Goal: Book appointment/travel/reservation

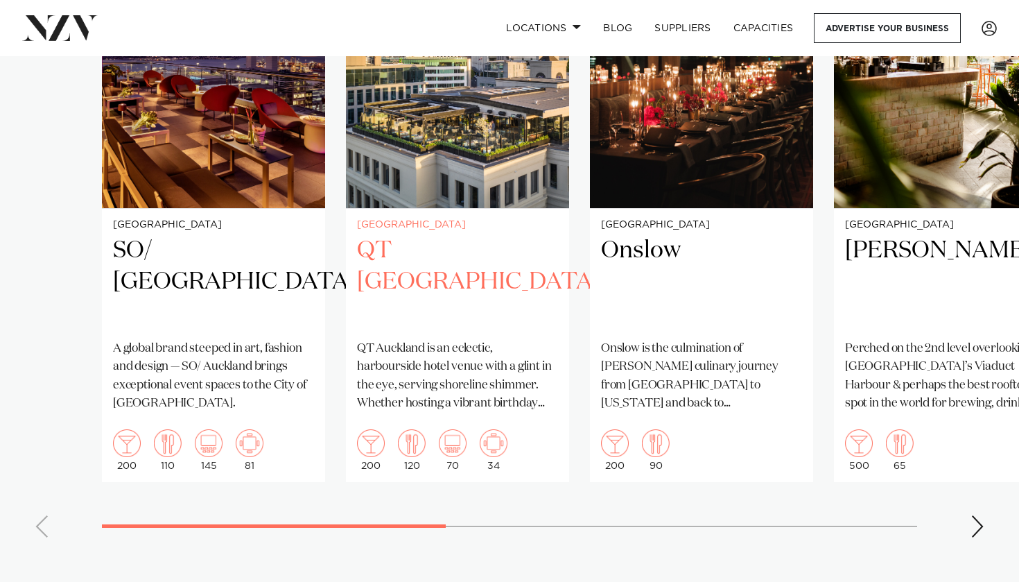
scroll to position [929, 0]
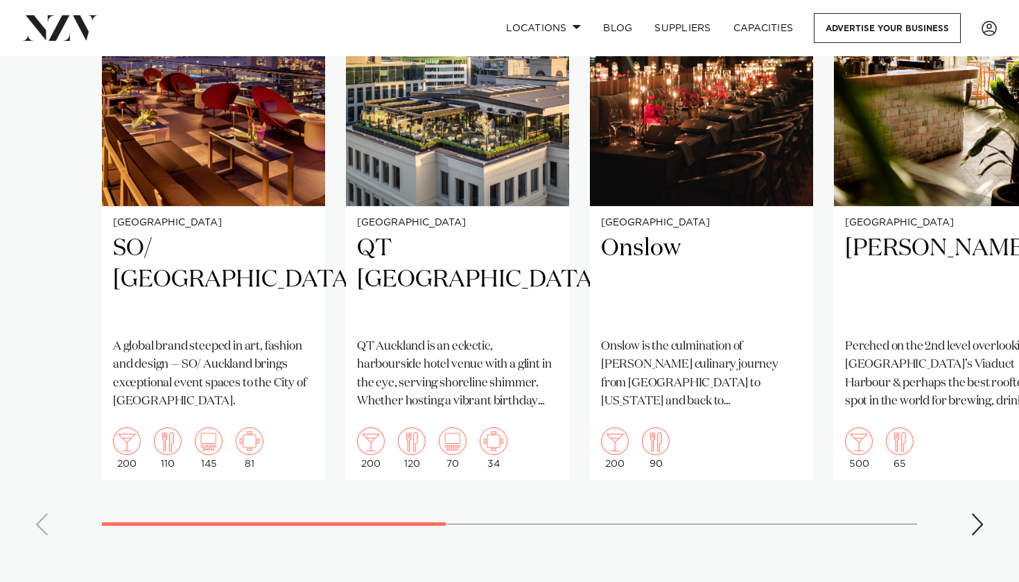
click at [979, 535] on div "Next slide" at bounding box center [977, 524] width 14 height 22
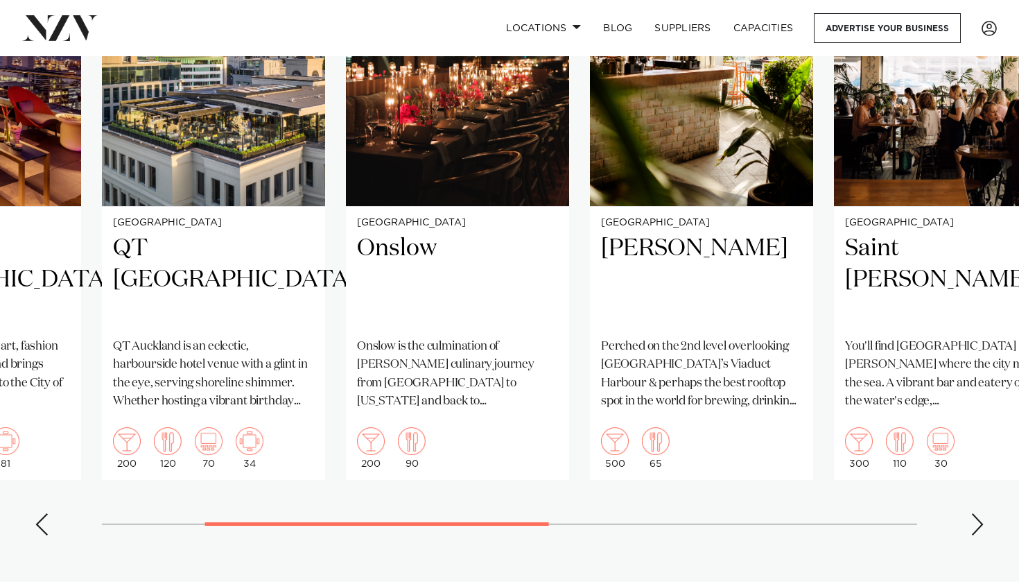
click at [979, 535] on div "Next slide" at bounding box center [977, 524] width 14 height 22
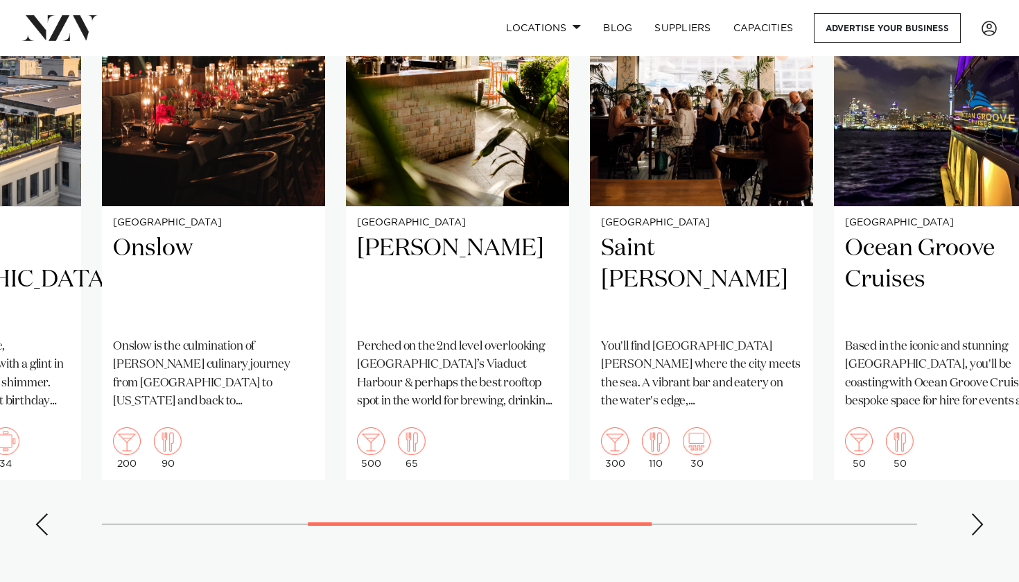
click at [979, 535] on div "Next slide" at bounding box center [977, 524] width 14 height 22
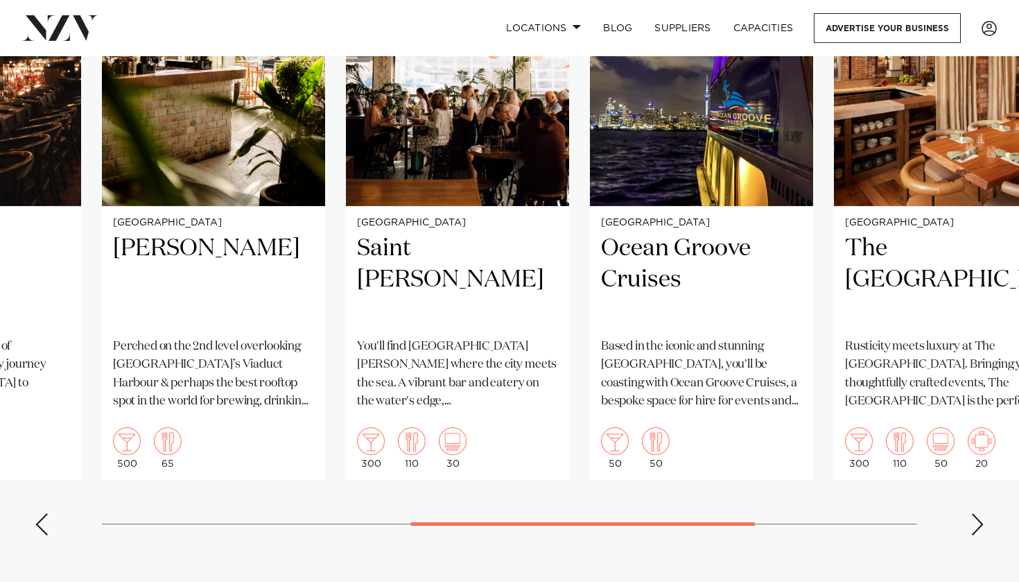
click at [979, 535] on div "Next slide" at bounding box center [977, 524] width 14 height 22
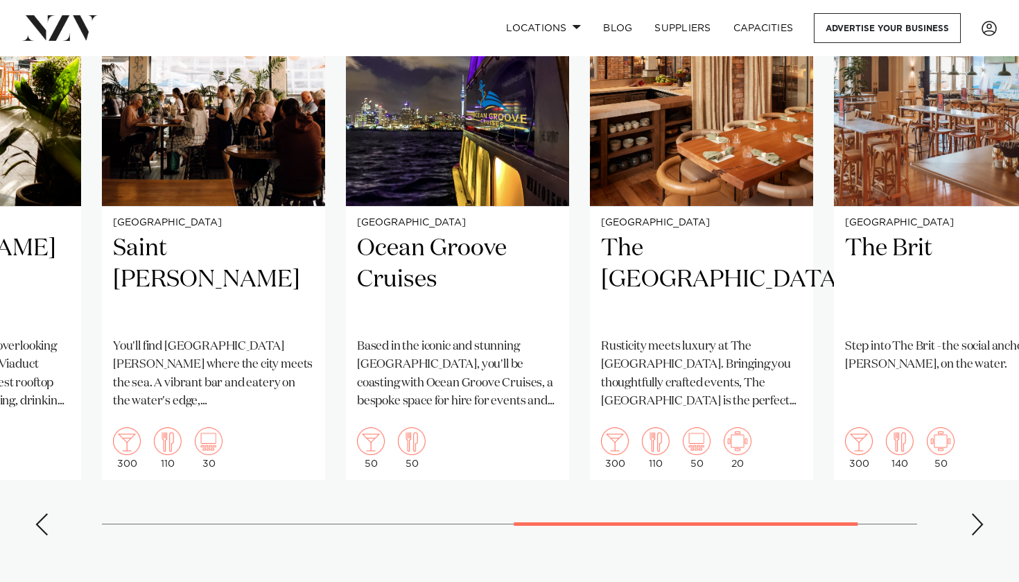
click at [979, 535] on div "Next slide" at bounding box center [977, 524] width 14 height 22
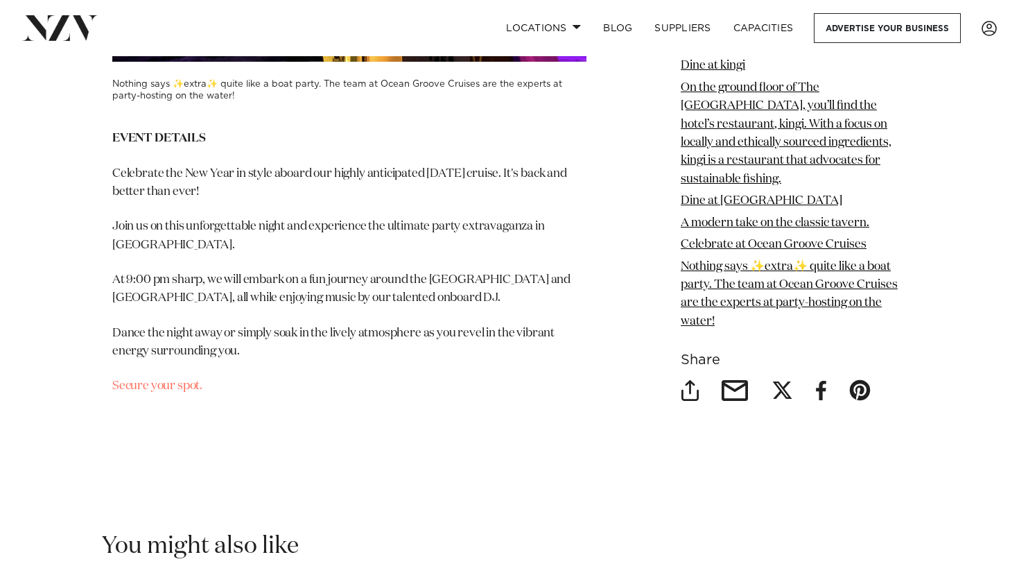
scroll to position [10209, 0]
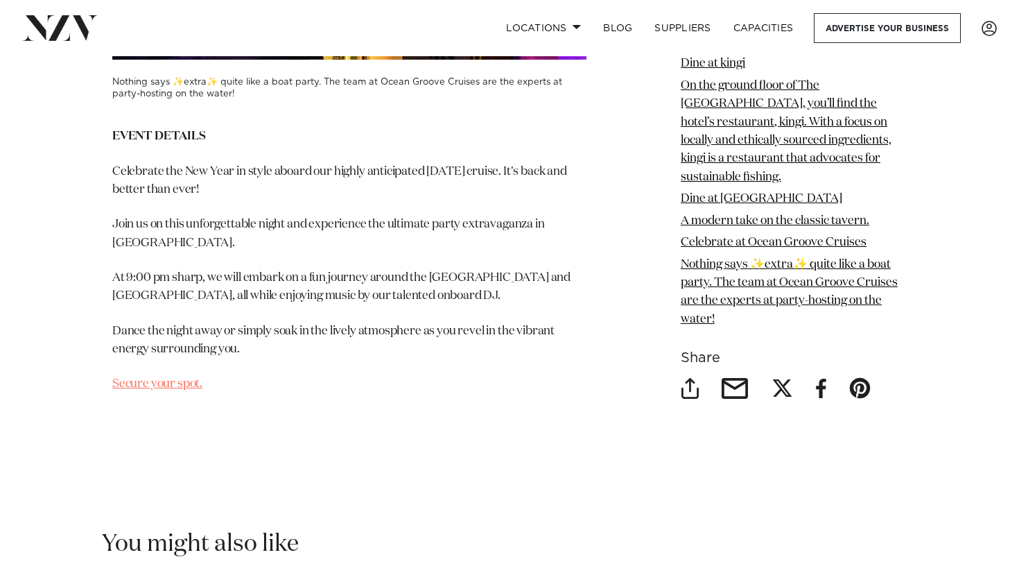
click at [158, 378] on link "Secure your spot." at bounding box center [157, 384] width 90 height 12
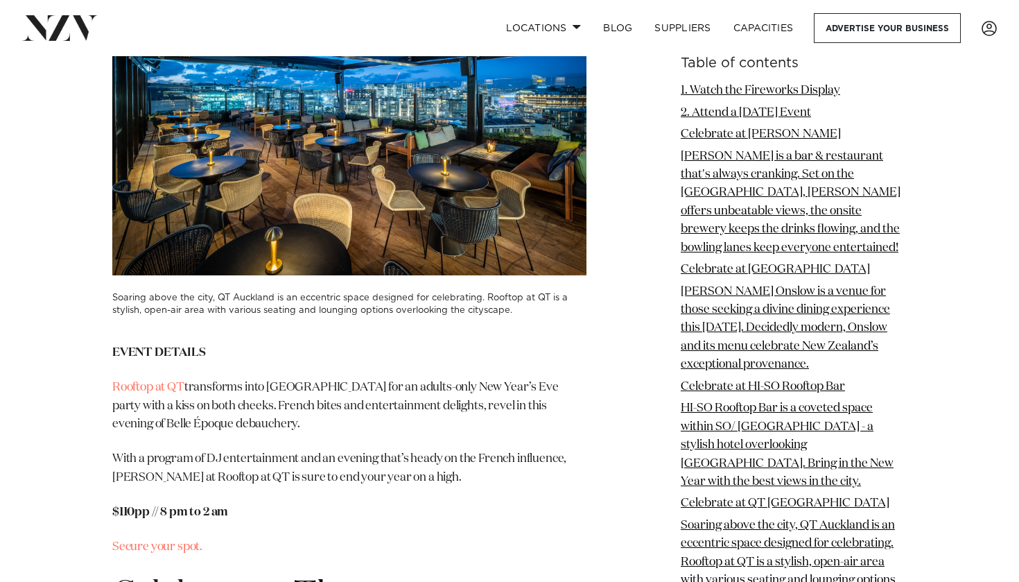
scroll to position [5133, 0]
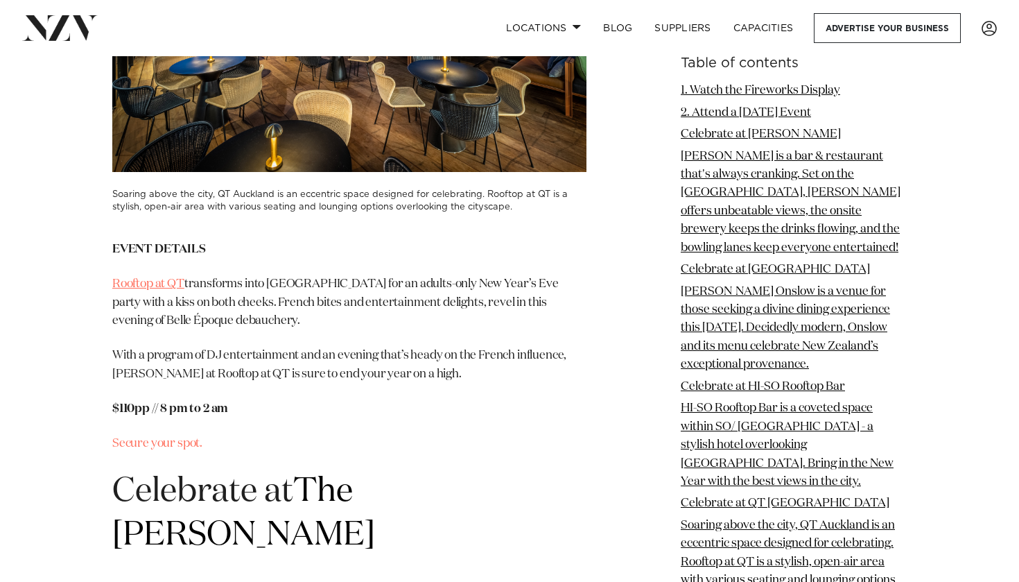
click at [165, 278] on link "Rooftop at QT" at bounding box center [148, 284] width 72 height 12
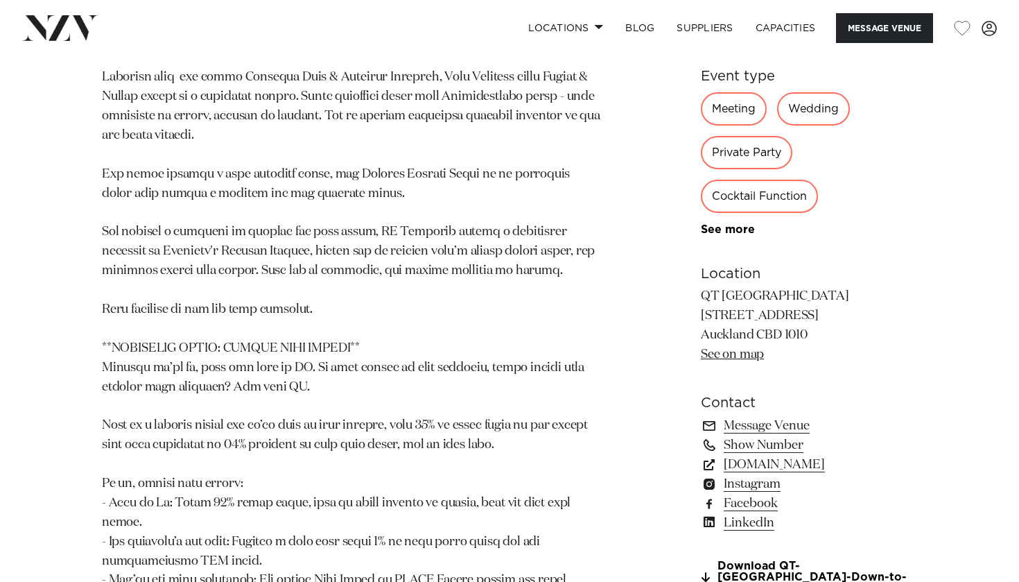
scroll to position [1303, 0]
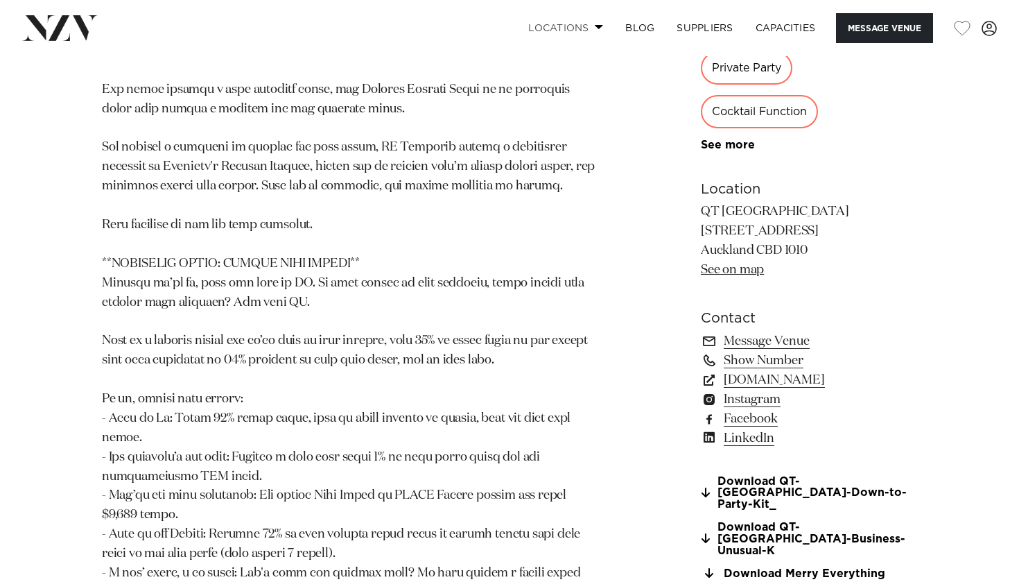
click at [589, 28] on link "Locations" at bounding box center [565, 28] width 97 height 30
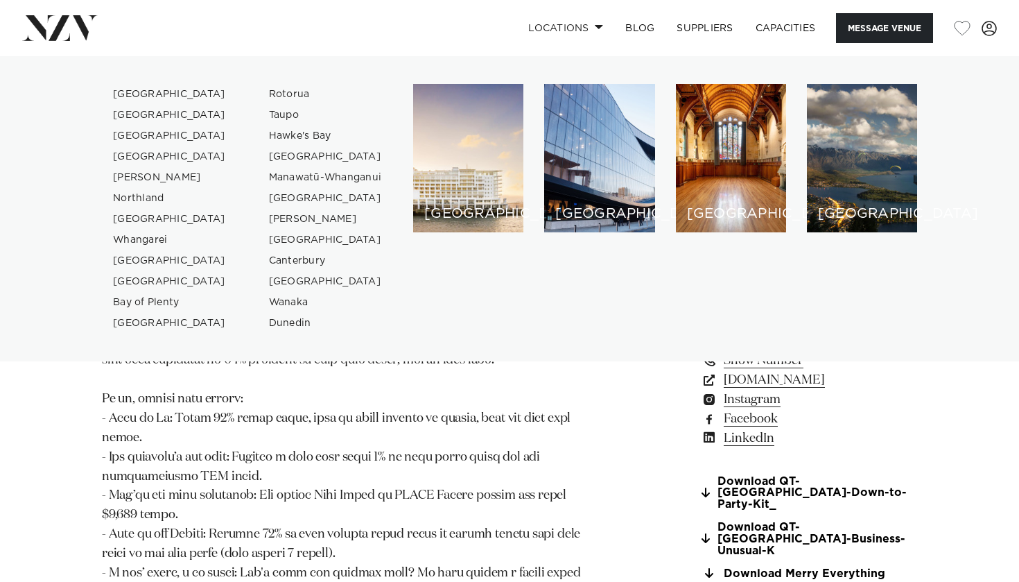
click at [530, 457] on p at bounding box center [352, 129] width 501 height 948
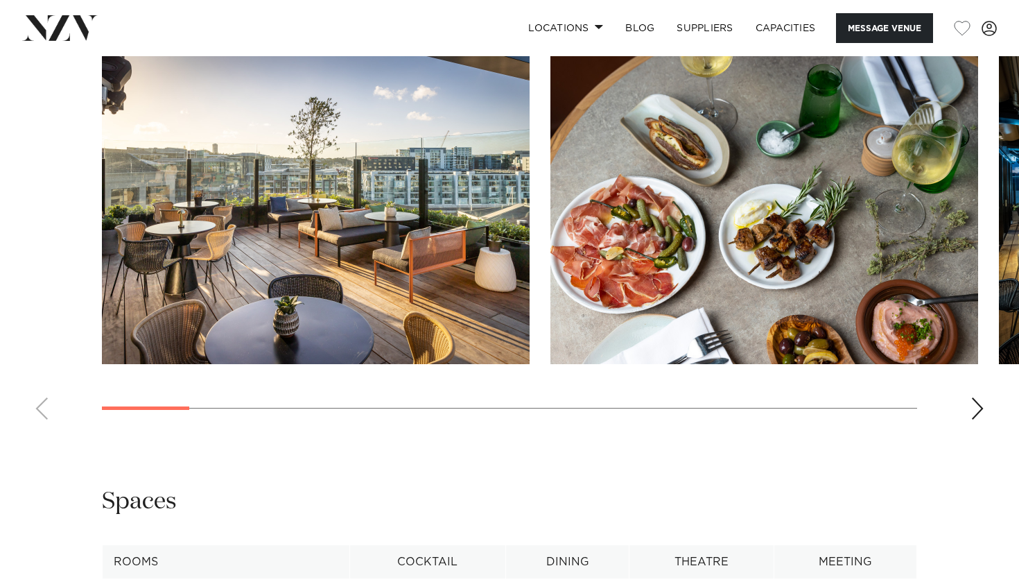
scroll to position [1950, 0]
